Goal: Information Seeking & Learning: Understand process/instructions

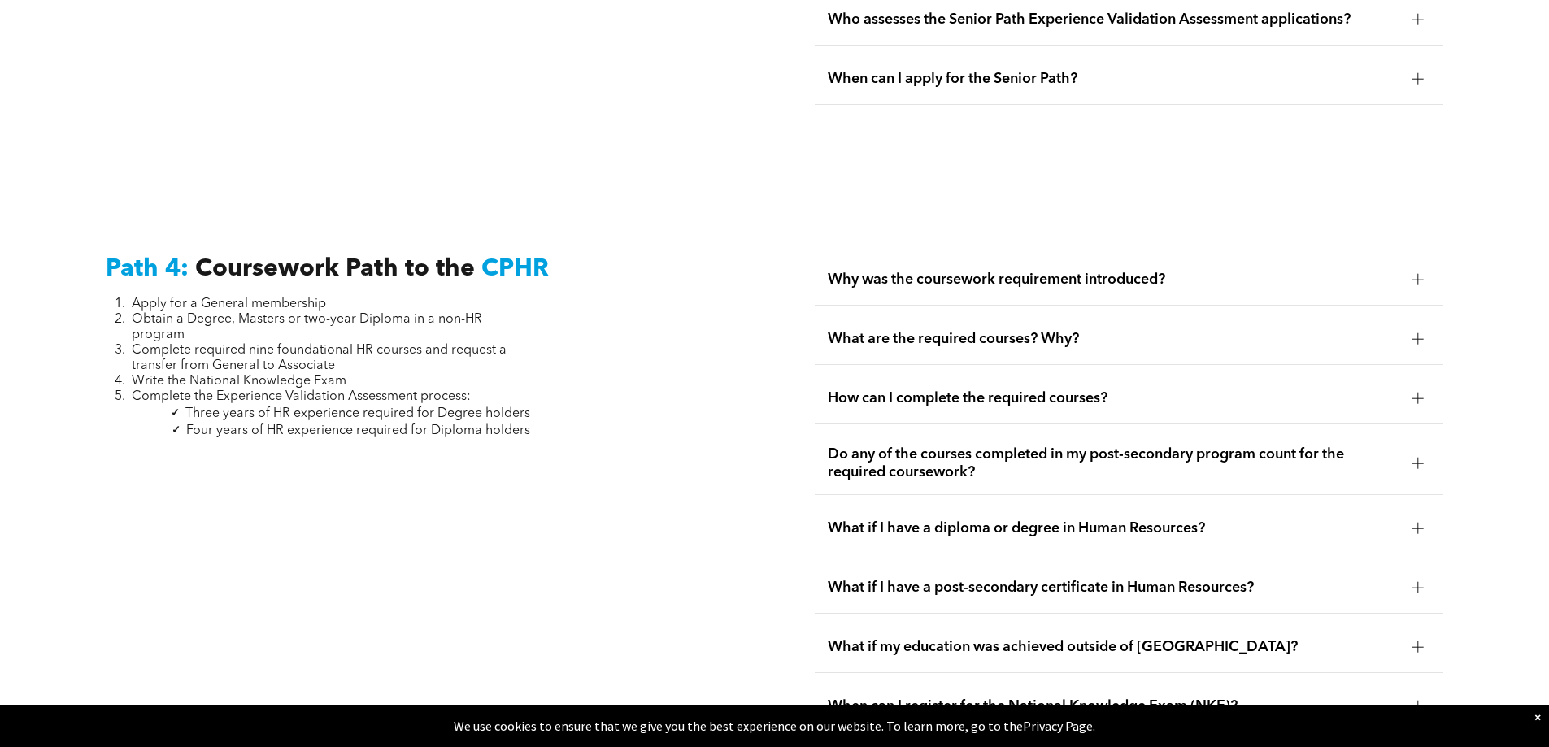
scroll to position [4715, 0]
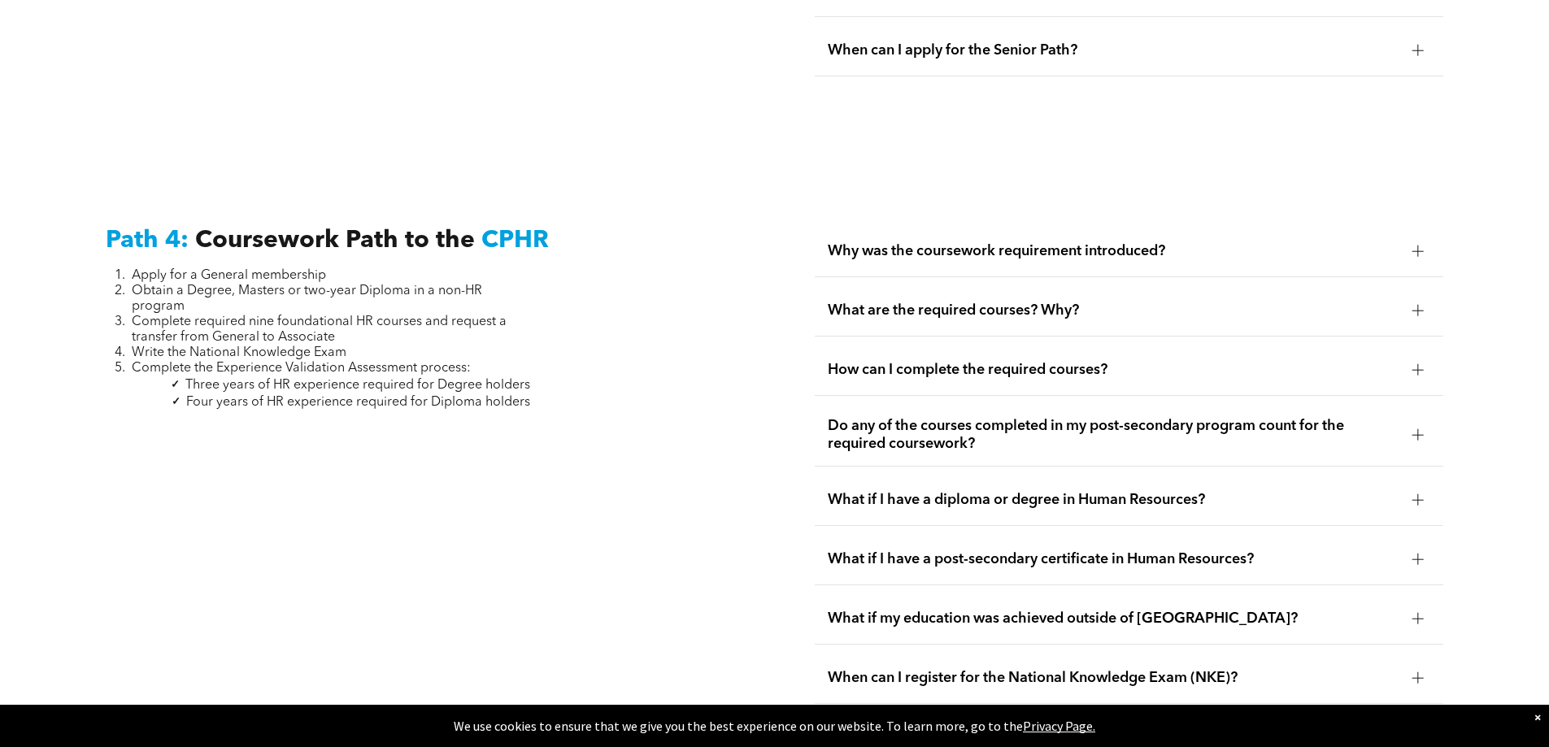
click at [1410, 298] on div at bounding box center [1418, 310] width 24 height 24
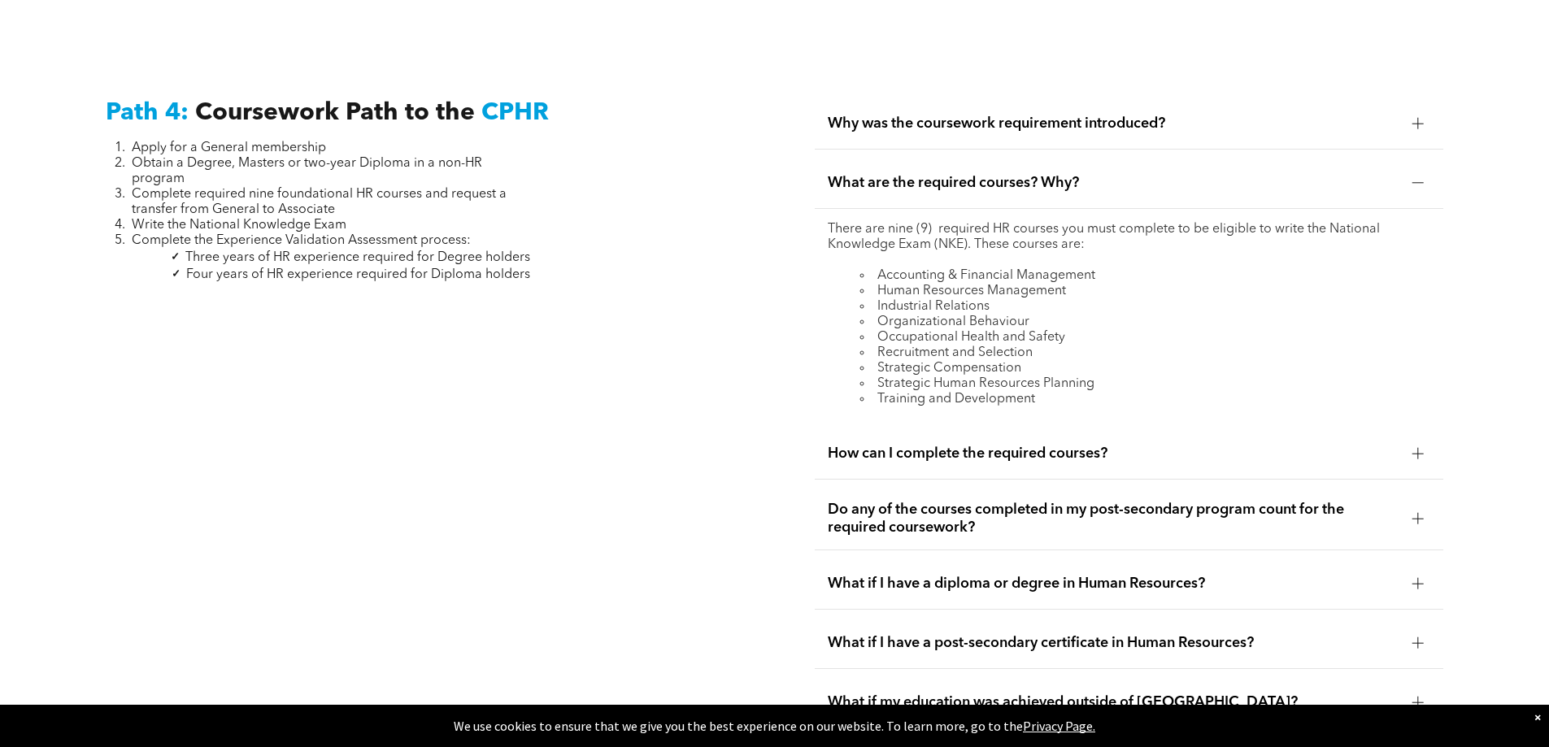
scroll to position [4878, 0]
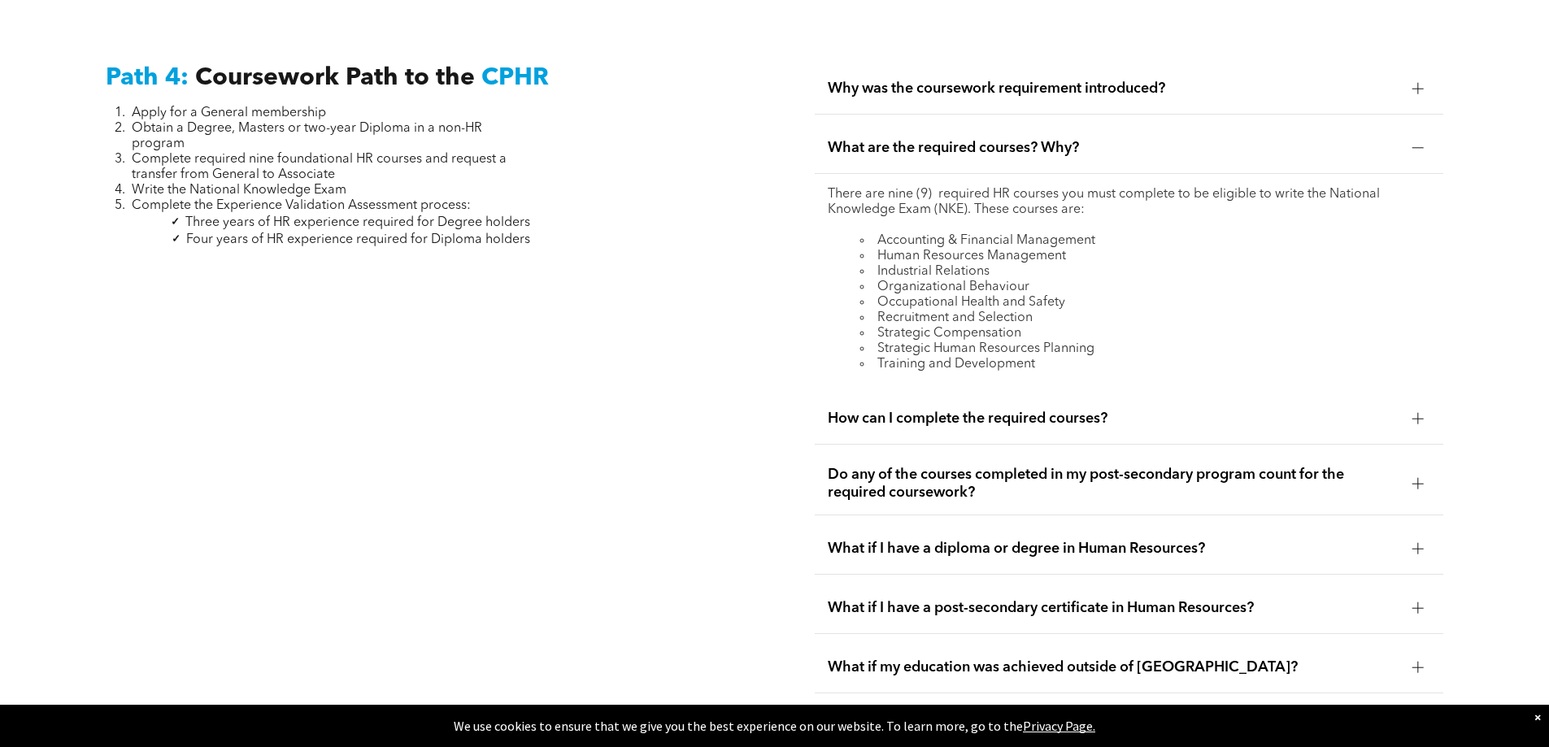
click at [1403, 453] on div "Do any of the courses completed in my post-secondary program count for the requ…" at bounding box center [1129, 484] width 628 height 63
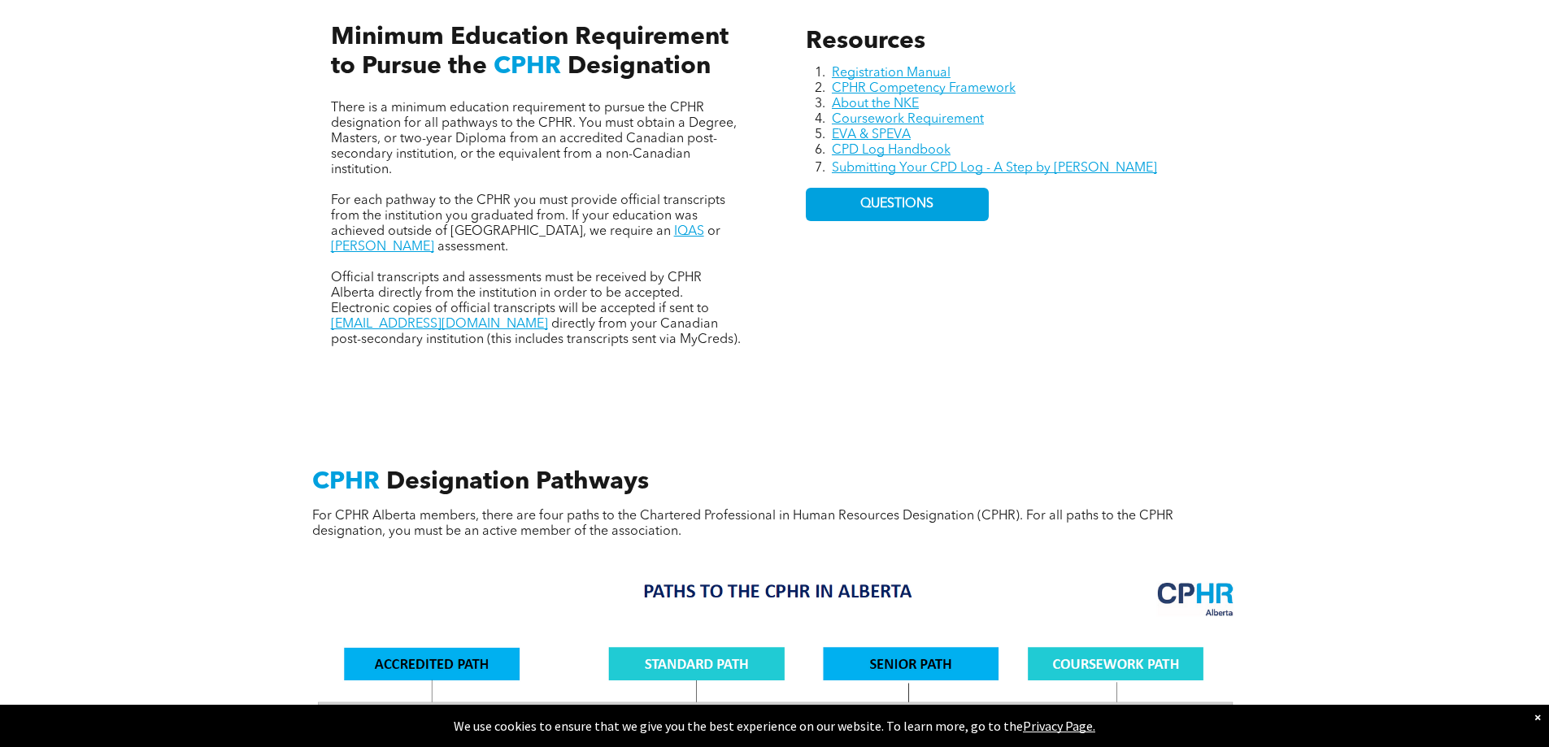
scroll to position [732, 0]
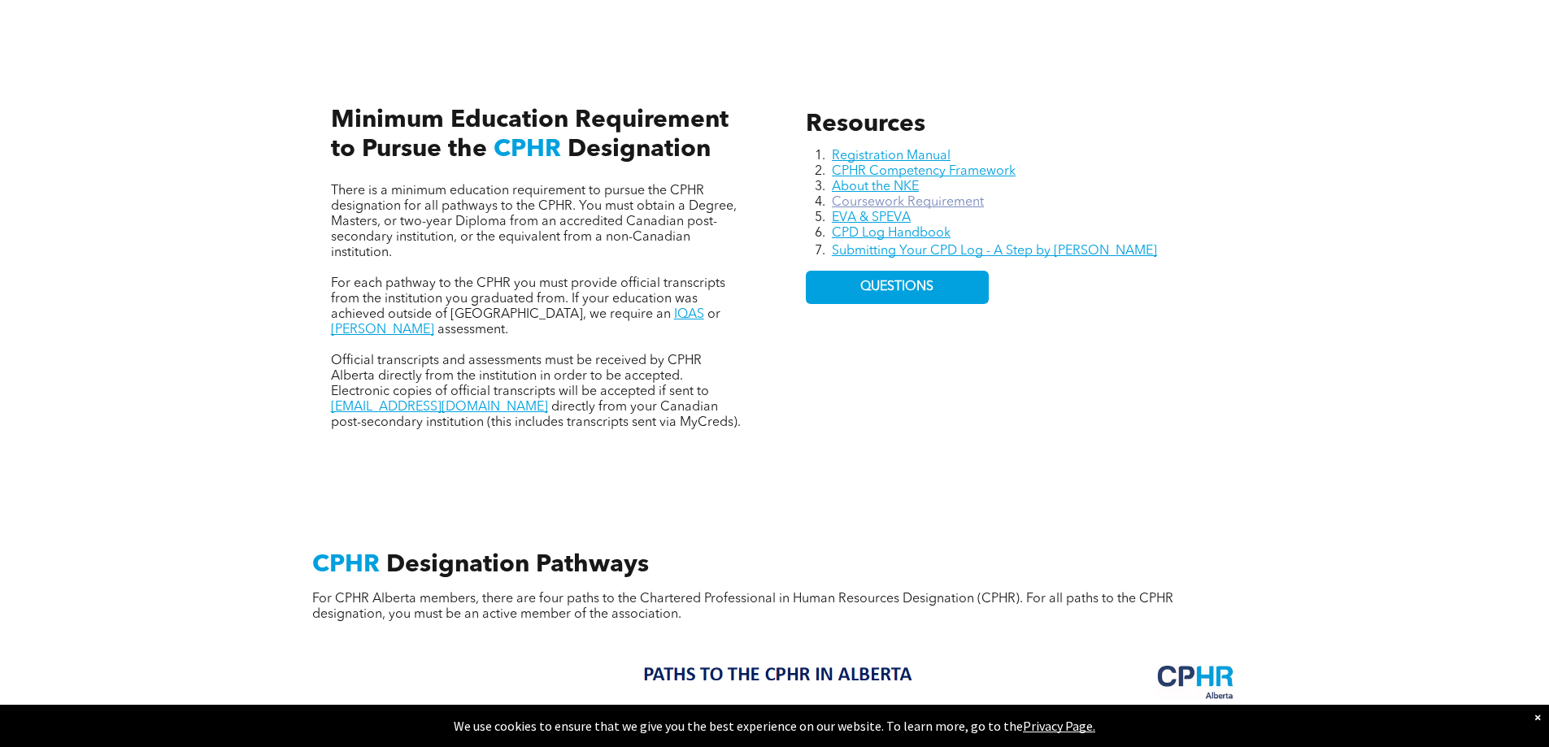
click at [958, 202] on link "Coursework Requirement" at bounding box center [908, 202] width 152 height 13
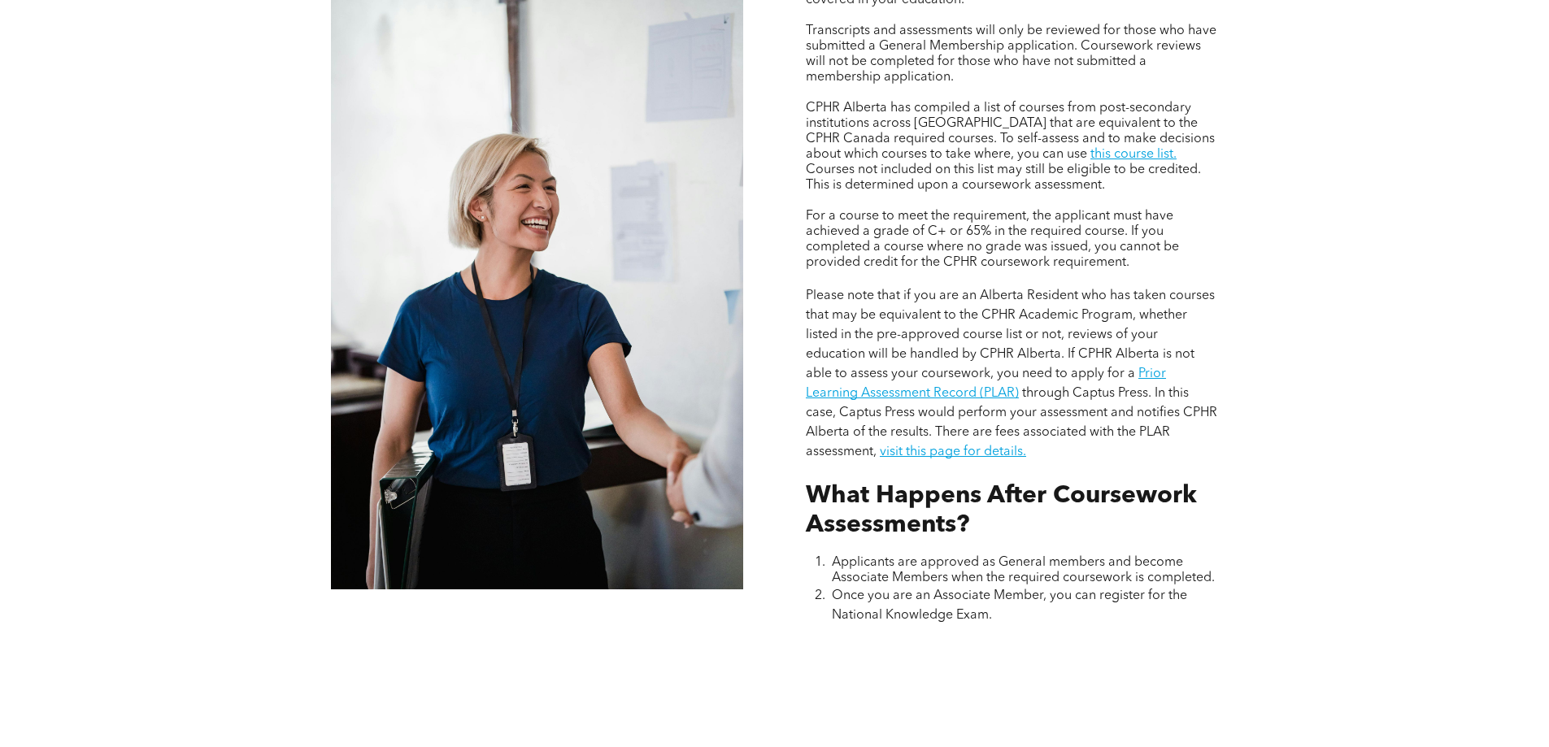
scroll to position [1463, 0]
click at [1090, 151] on link "this course list." at bounding box center [1133, 153] width 86 height 13
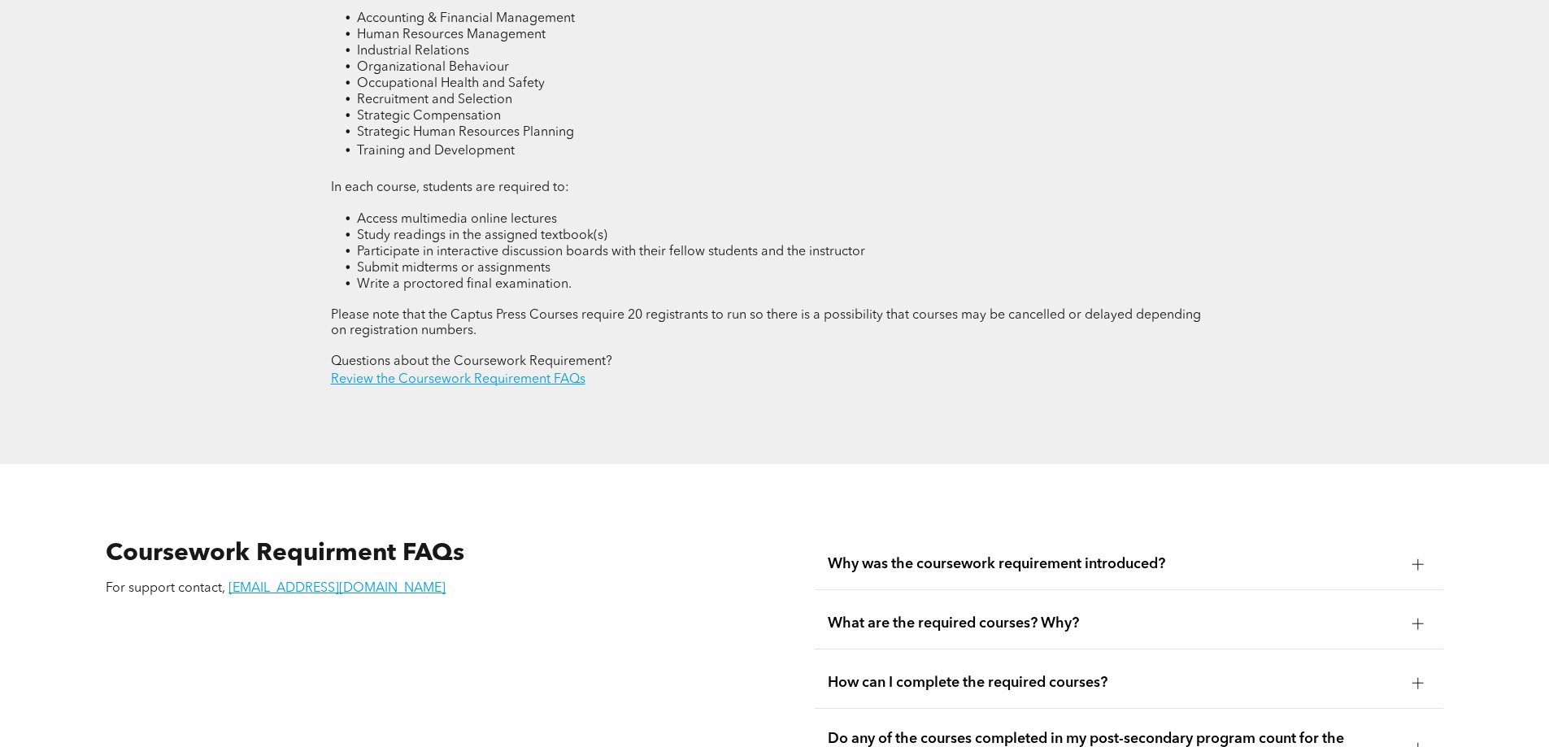
scroll to position [2683, 0]
